Goal: Find specific page/section: Find specific page/section

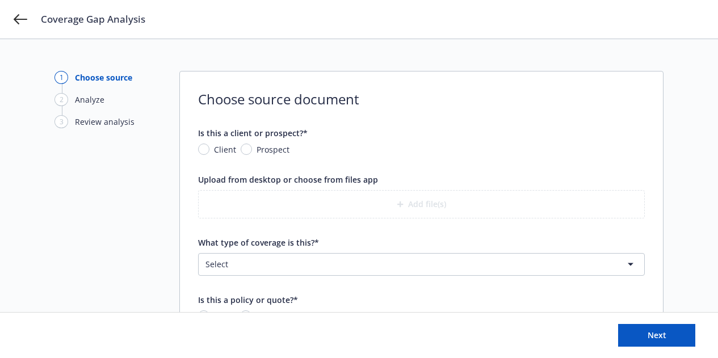
scroll to position [59, 0]
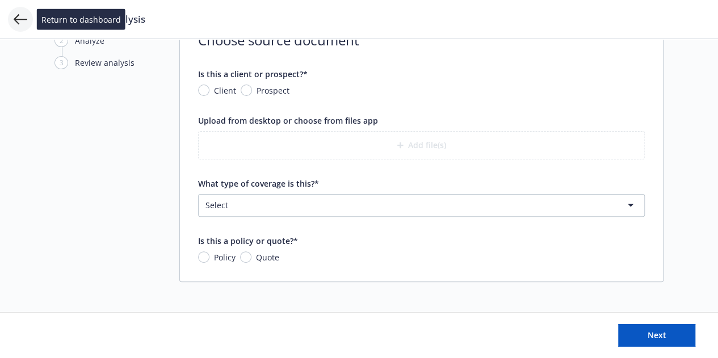
click at [14, 22] on icon at bounding box center [21, 19] width 14 height 14
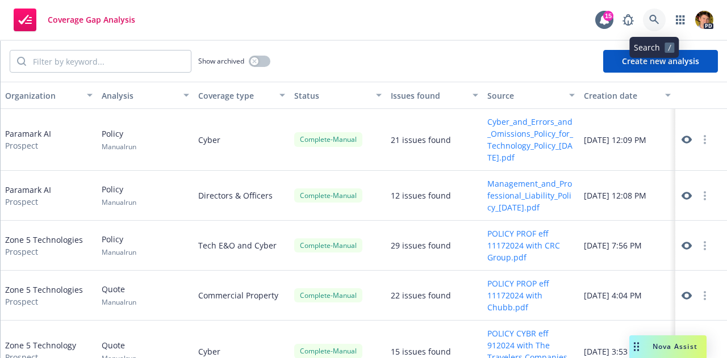
click at [656, 30] on link at bounding box center [654, 20] width 23 height 23
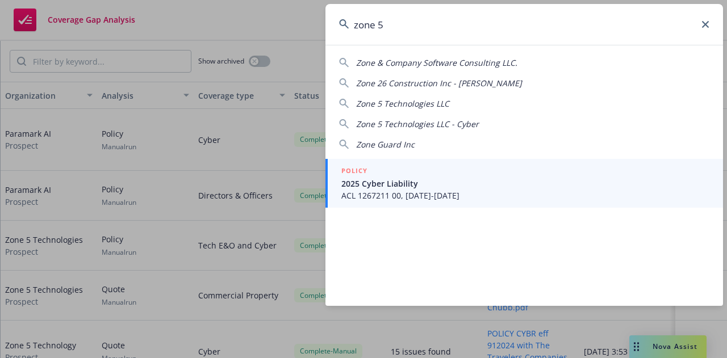
click at [408, 105] on span "Zone 5 Technologies LLC" at bounding box center [402, 103] width 93 height 11
type input "Zone 5 Technologies LLC"
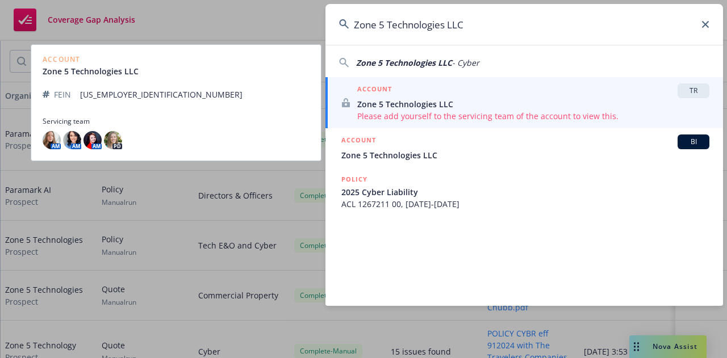
click at [408, 105] on span "Zone 5 Technologies LLC" at bounding box center [533, 104] width 352 height 12
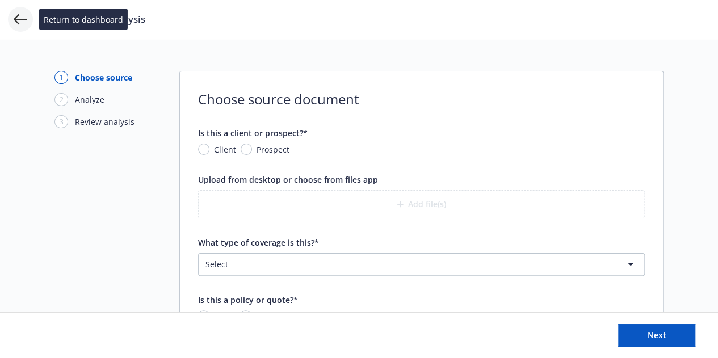
click at [20, 21] on icon at bounding box center [21, 19] width 14 height 14
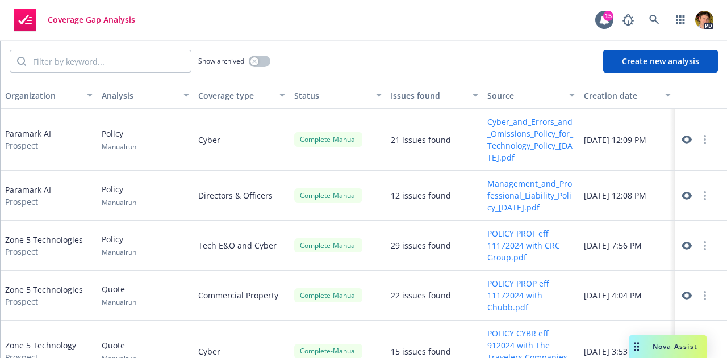
click at [510, 135] on button "Cyber_and_Errors_and_Omissions_Policy_for_Technology_Policy_[DATE].pdf" at bounding box center [530, 140] width 87 height 48
click at [681, 139] on icon at bounding box center [686, 140] width 10 height 10
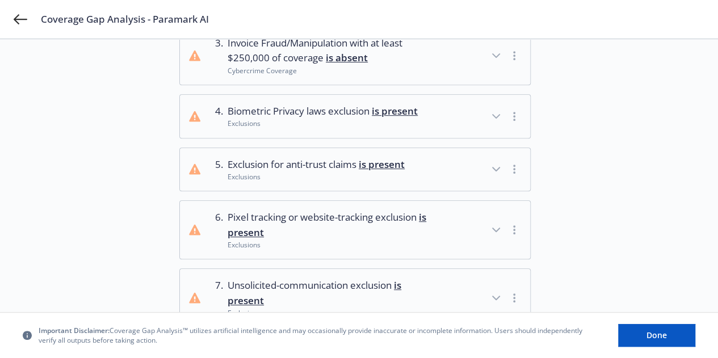
scroll to position [235, 0]
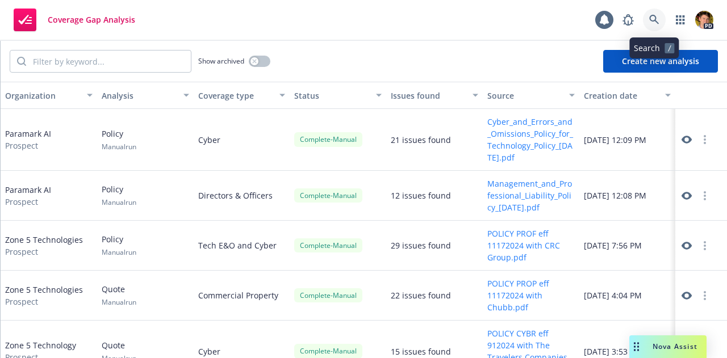
click at [657, 13] on link at bounding box center [654, 20] width 23 height 23
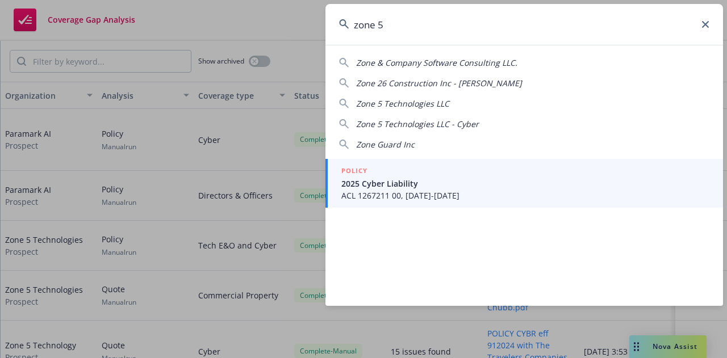
click at [436, 105] on span "Zone 5 Technologies LLC" at bounding box center [402, 103] width 93 height 11
type input "Zone 5 Technologies LLC"
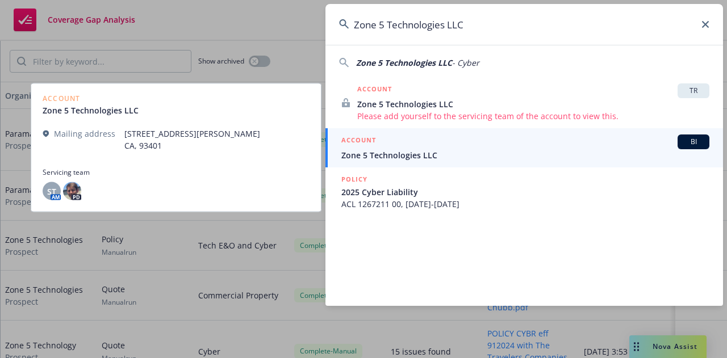
click at [430, 148] on div "ACCOUNT BI" at bounding box center [525, 142] width 368 height 15
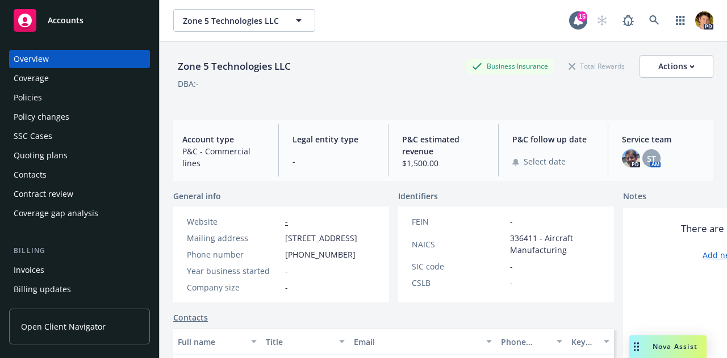
click at [84, 94] on div "Policies" at bounding box center [80, 98] width 132 height 18
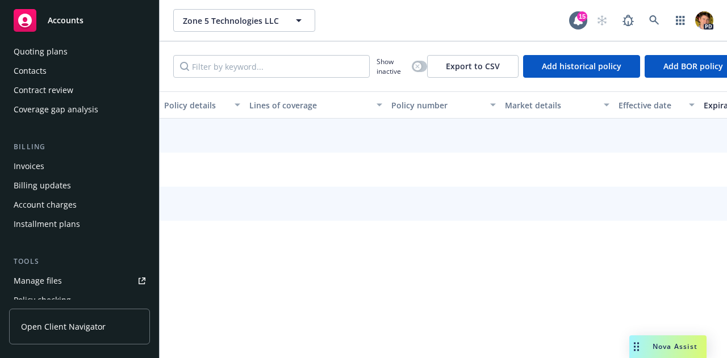
scroll to position [104, 0]
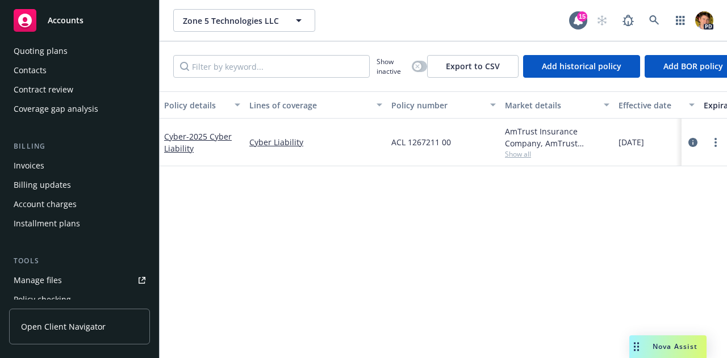
click at [60, 274] on div "Manage files" at bounding box center [38, 280] width 48 height 18
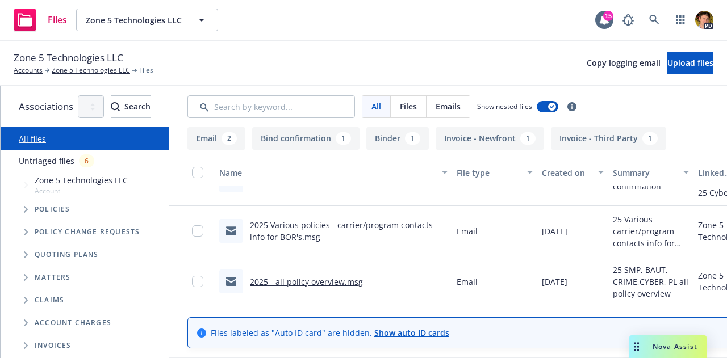
scroll to position [187, 0]
